Goal: Task Accomplishment & Management: Use online tool/utility

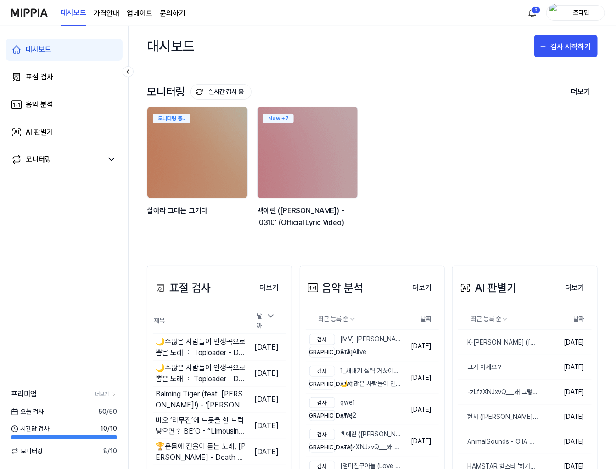
click at [77, 178] on div "대시보드 표절 검사 음악 분석 AI 판별기 모니터링" at bounding box center [64, 105] width 128 height 158
click at [19, 17] on img at bounding box center [29, 12] width 37 height 25
click at [568, 15] on div "조다민" at bounding box center [582, 12] width 36 height 10
click at [552, 79] on button "로그아웃" at bounding box center [547, 84] width 106 height 10
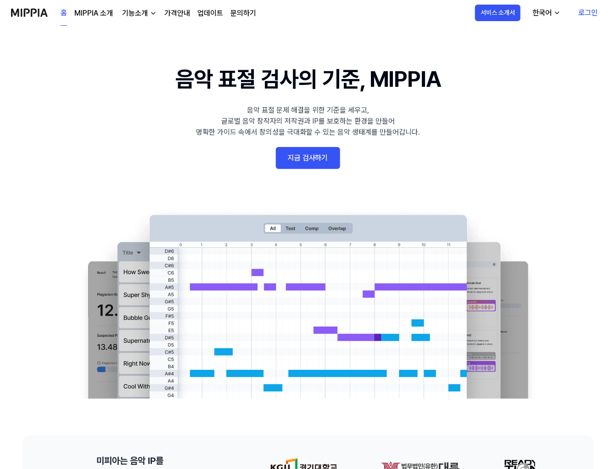
click at [558, 14] on icon "button" at bounding box center [557, 12] width 7 height 7
click at [573, 14] on link "로그인" at bounding box center [588, 13] width 34 height 26
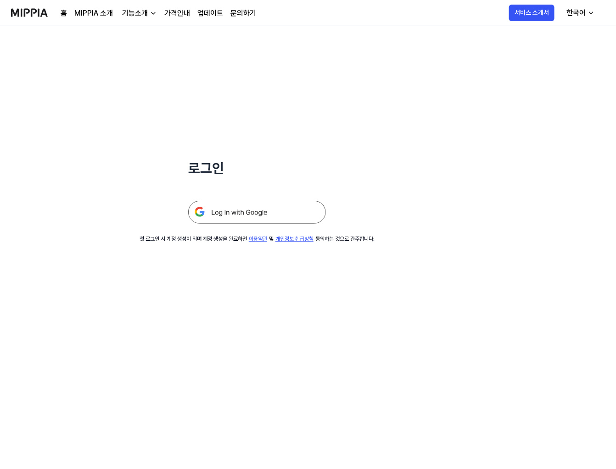
click at [594, 14] on icon "button" at bounding box center [591, 12] width 7 height 7
click at [255, 157] on div "로그인" at bounding box center [257, 125] width 138 height 198
click at [239, 219] on img at bounding box center [257, 212] width 138 height 23
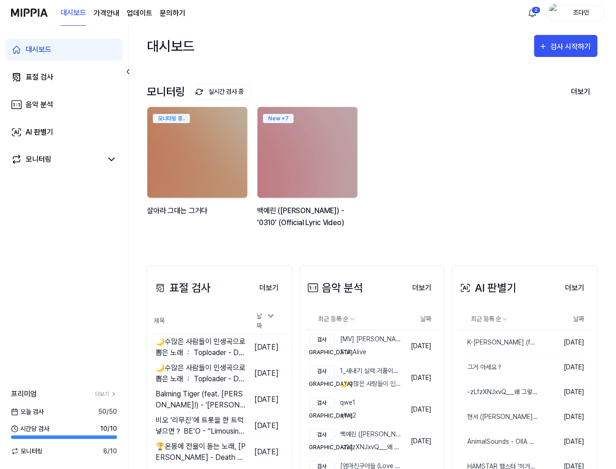
click at [115, 240] on div "대시보드 표절 검사 음악 분석 AI 판별기 모니터링 프리미엄 더보기 [DATE] 검사 50 / 50 시간당 검사 10 / 10 모니터링 8 /…" at bounding box center [64, 247] width 129 height 443
click at [116, 12] on 버튼 "가격안내" at bounding box center [107, 13] width 26 height 11
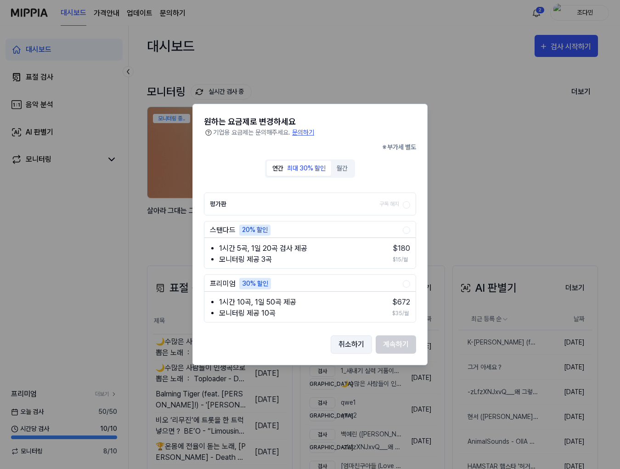
click at [341, 352] on button "취소하기" at bounding box center [351, 344] width 41 height 18
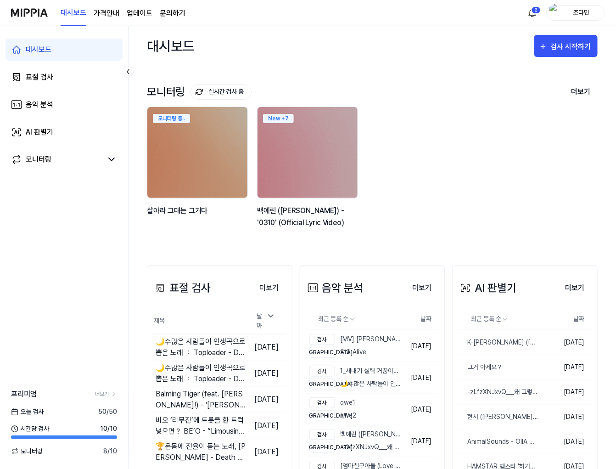
click at [146, 5] on div "대시보드 가격안내 업데이트 문의하기" at bounding box center [123, 12] width 125 height 25
click at [139, 17] on link "업데이트" at bounding box center [140, 13] width 26 height 11
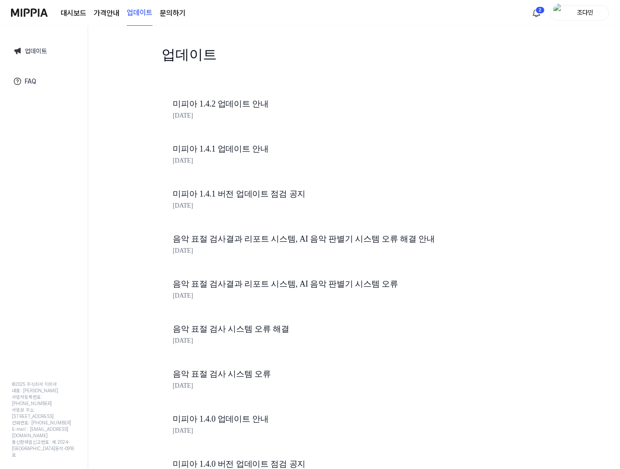
click at [180, 14] on link "문의하기" at bounding box center [173, 13] width 26 height 11
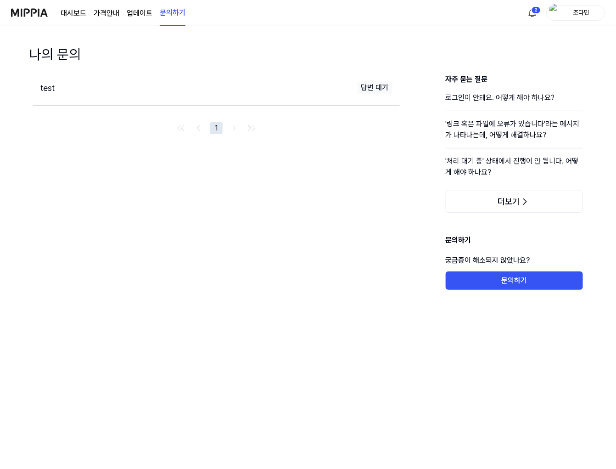
click at [88, 83] on div "test" at bounding box center [128, 88] width 176 height 12
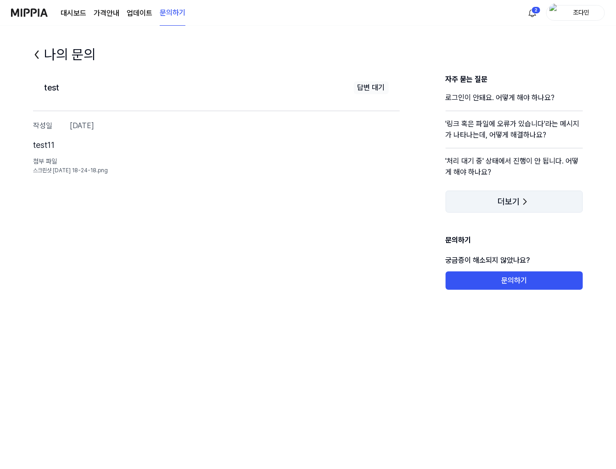
click at [487, 195] on button "더보기" at bounding box center [515, 202] width 138 height 22
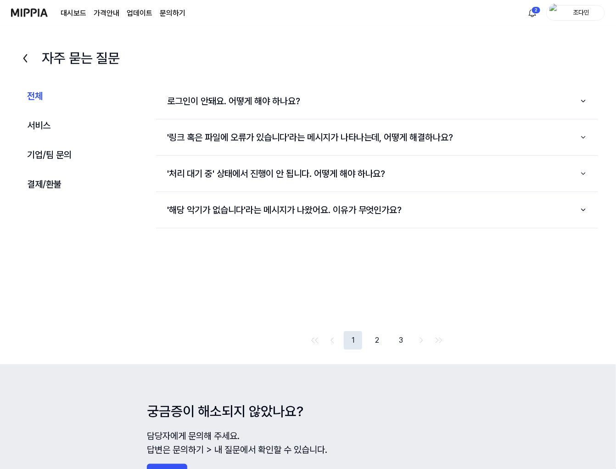
click at [35, 10] on img at bounding box center [29, 12] width 37 height 25
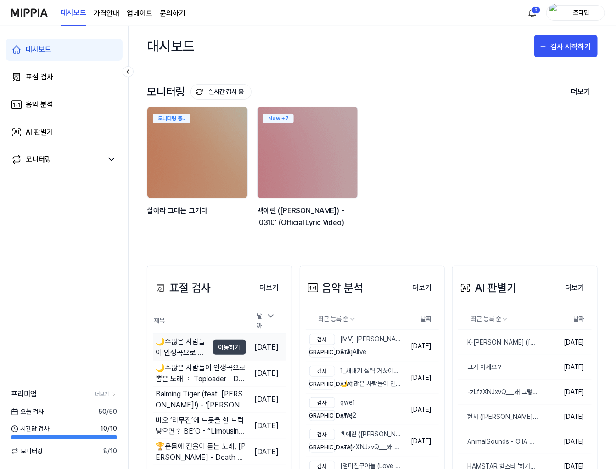
click at [173, 345] on div "🌙수많은 사람들이 인생곡으로 뽑은 노래 ： Toploader - Dancing in the" at bounding box center [182, 347] width 53 height 22
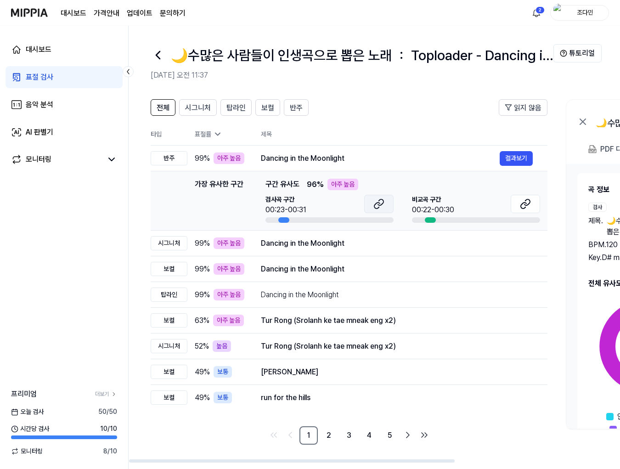
click at [375, 201] on icon at bounding box center [378, 203] width 11 height 11
click at [84, 72] on link "표절 검사" at bounding box center [64, 77] width 117 height 22
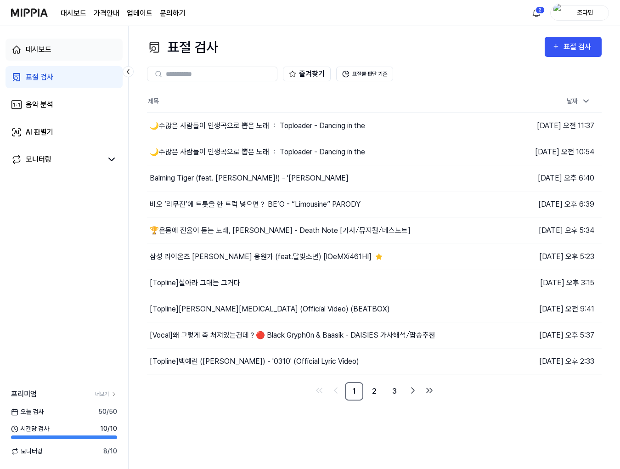
click at [51, 45] on div "대시보드" at bounding box center [39, 49] width 26 height 11
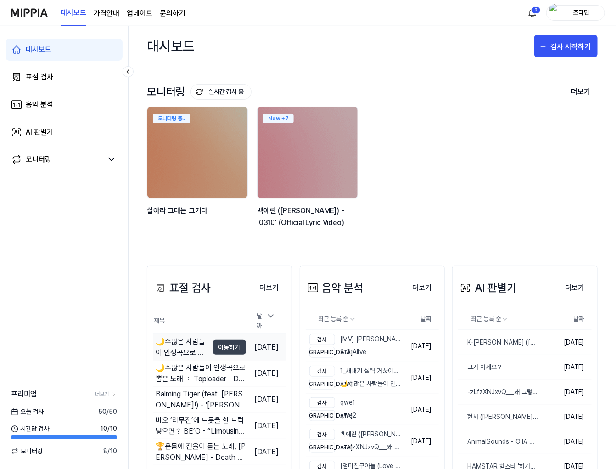
click at [185, 347] on div "🌙수많은 사람들이 인생곡으로 뽑은 노래 ： Toploader - Dancing in the" at bounding box center [182, 347] width 53 height 22
